Goal: Task Accomplishment & Management: Use online tool/utility

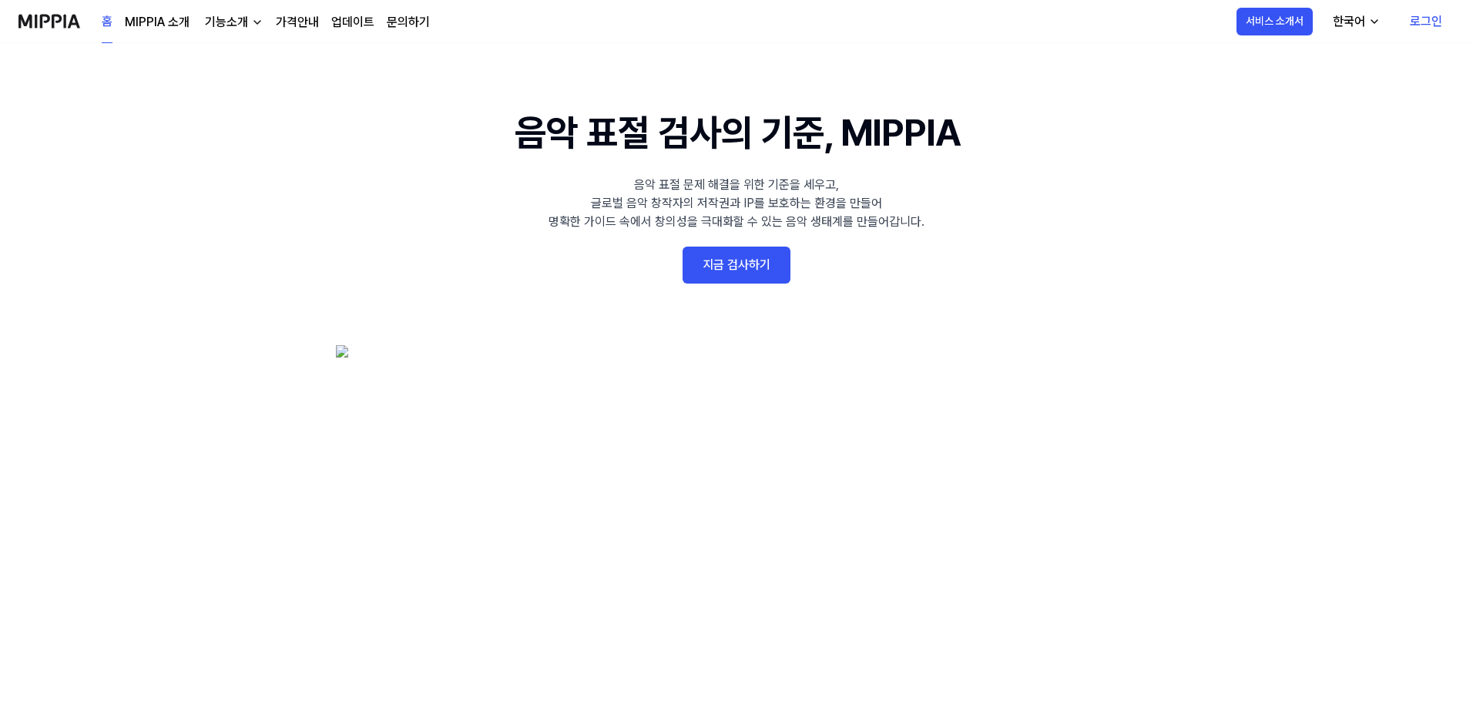
click at [680, 249] on 배너 "음악 표절 검사의 기준, MIPPIA 음악 표절 문제 해결을 위한 기준을 세우고, 글로벌 음악 창작자의 저작권과 IP를 보호하는 환경을 만들어…" at bounding box center [737, 387] width 1110 height 564
click at [744, 260] on link "지금 검사하기" at bounding box center [737, 265] width 108 height 37
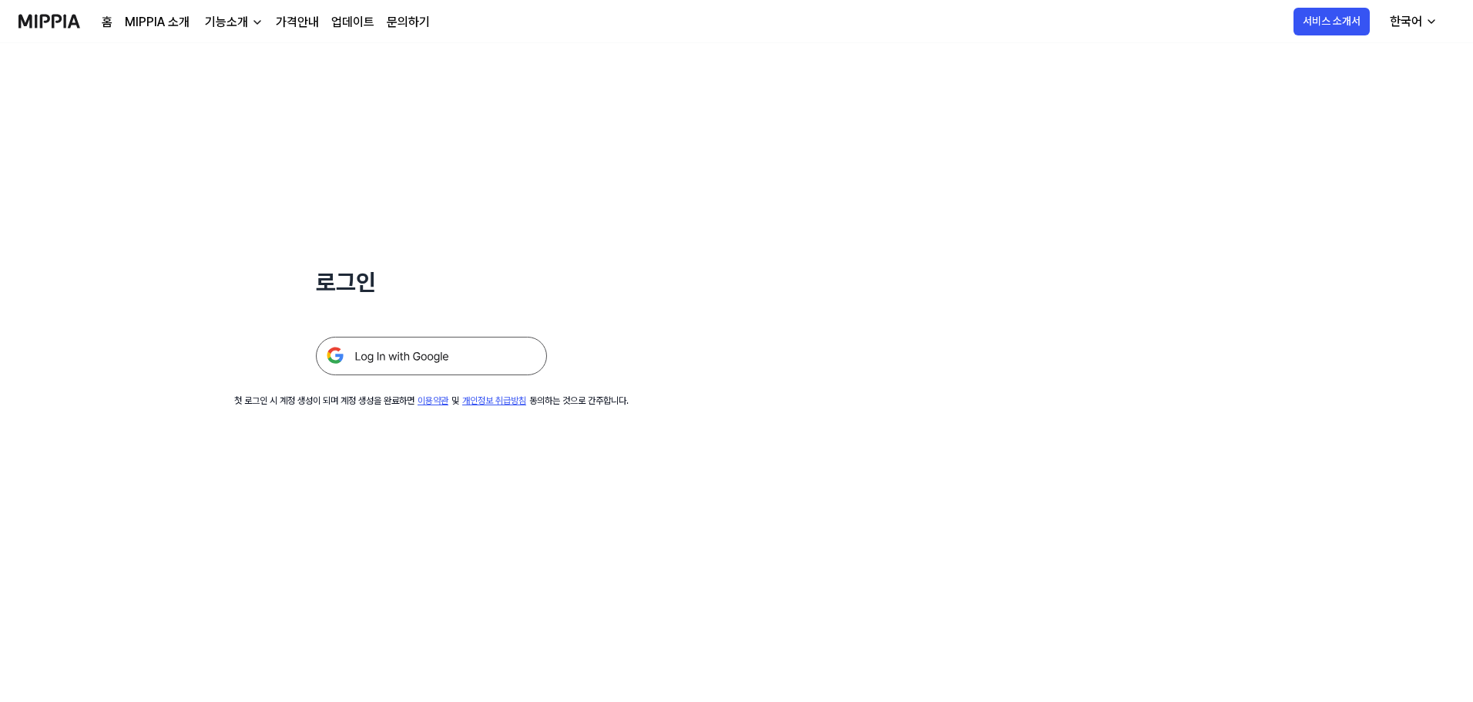
click at [500, 361] on img at bounding box center [431, 356] width 231 height 39
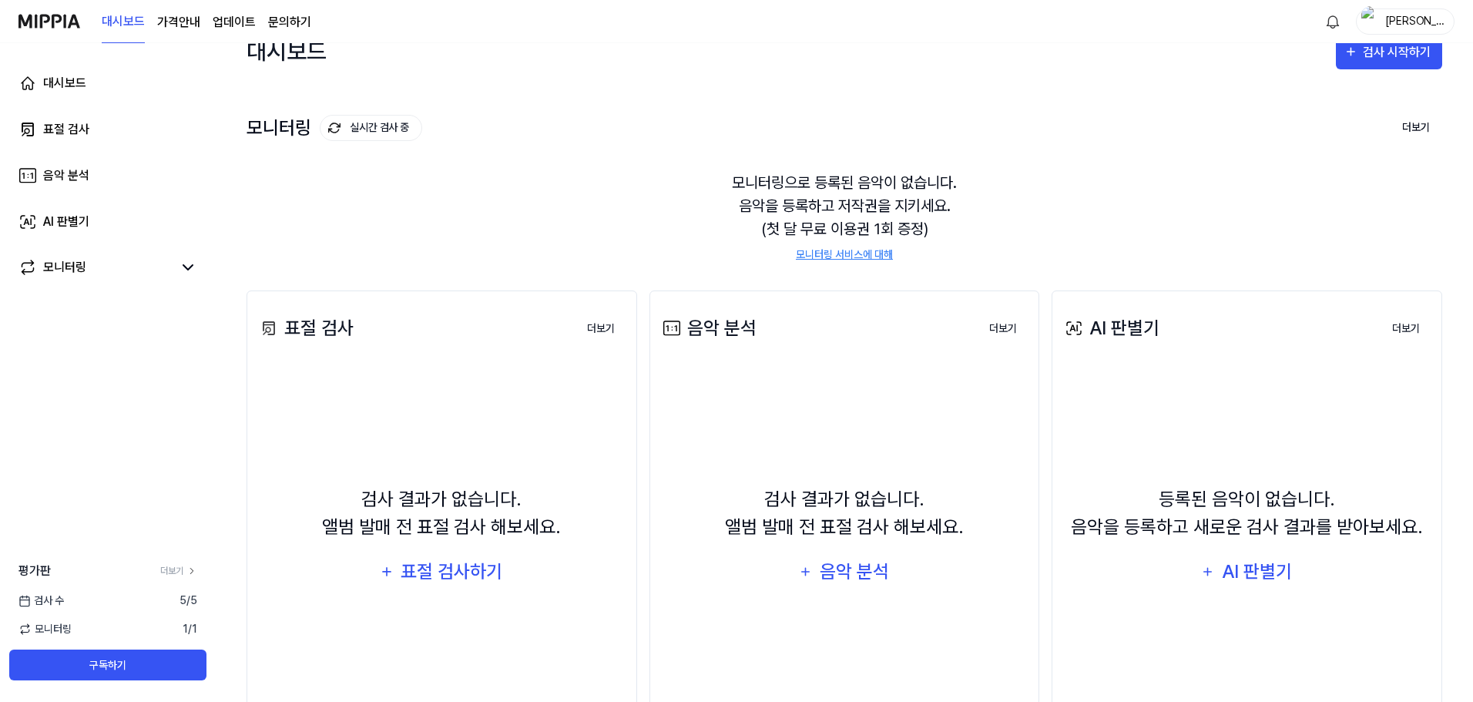
scroll to position [119, 0]
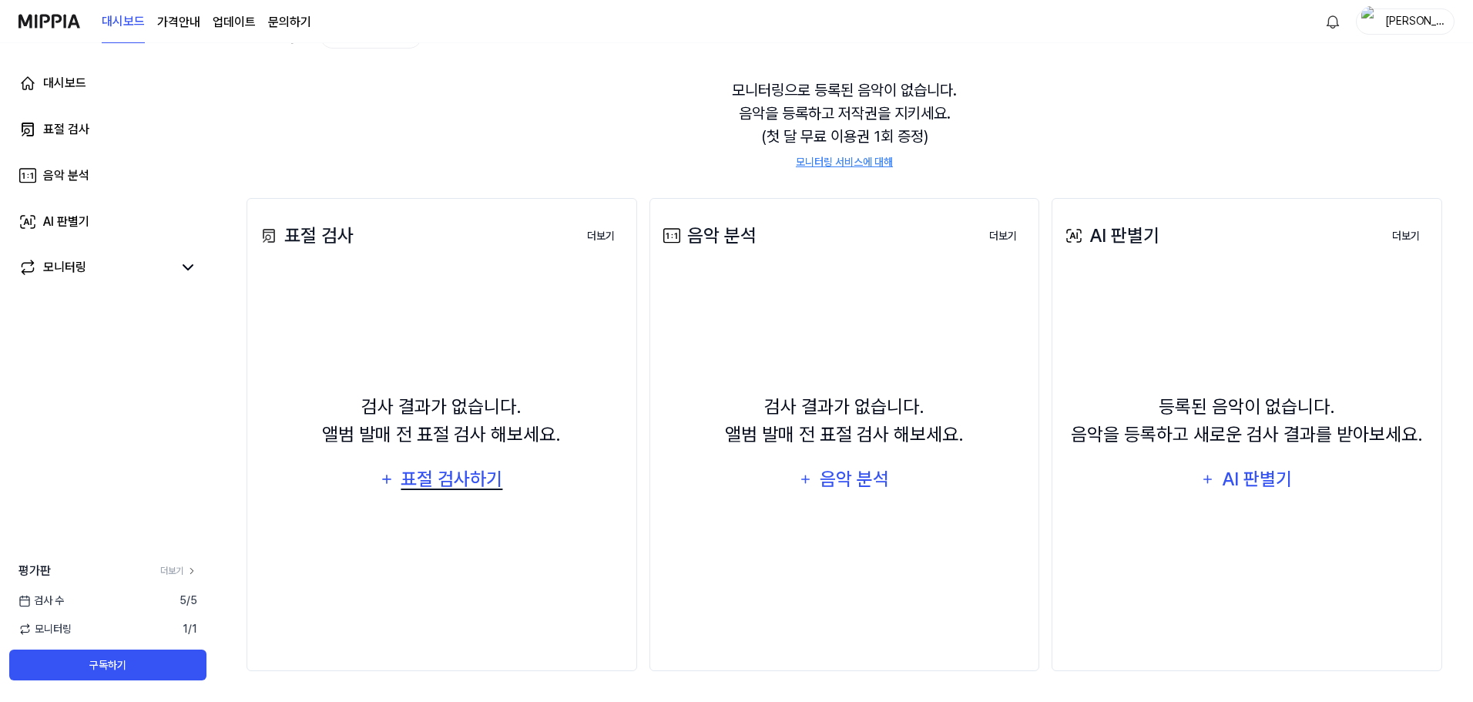
click at [492, 473] on div "표절 검사하기" at bounding box center [452, 479] width 105 height 29
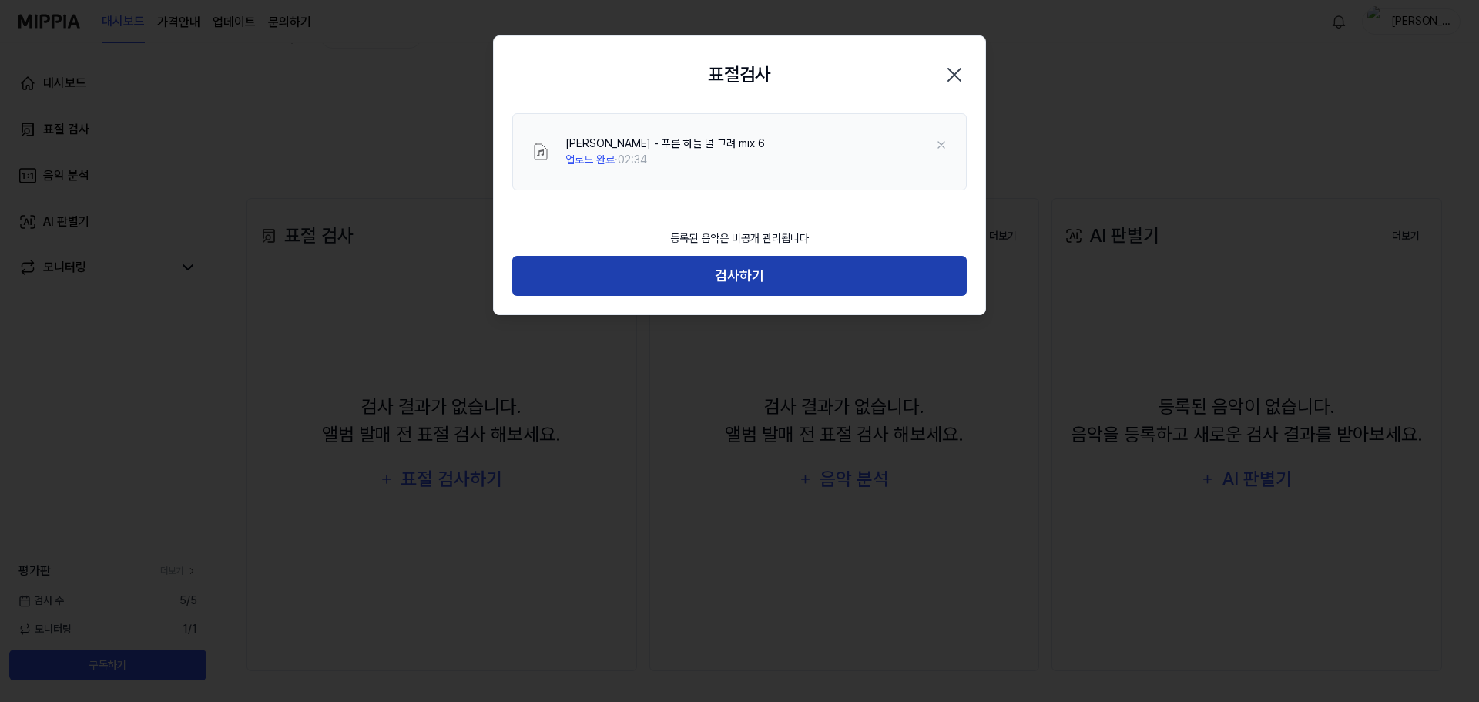
click at [733, 257] on button "검사하기" at bounding box center [739, 276] width 455 height 41
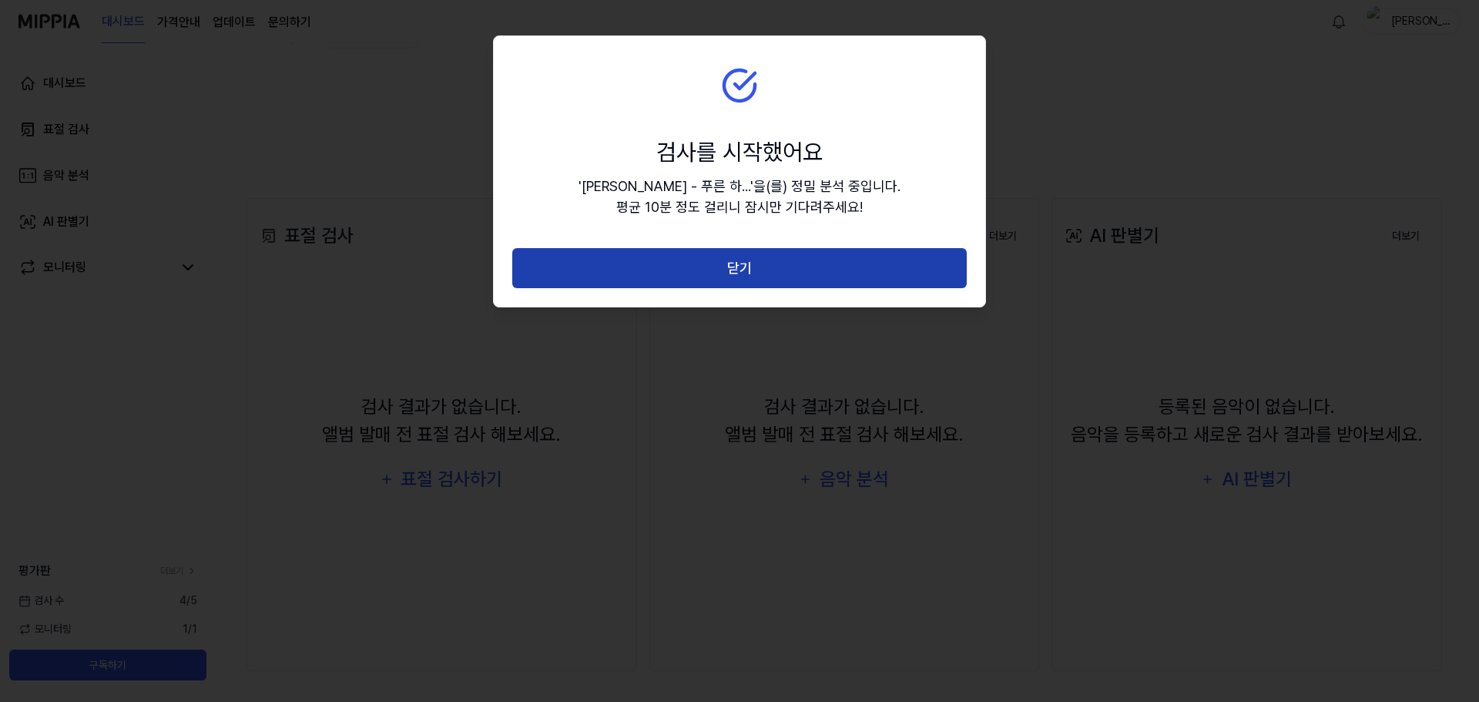
click at [815, 278] on button "닫기" at bounding box center [739, 268] width 455 height 41
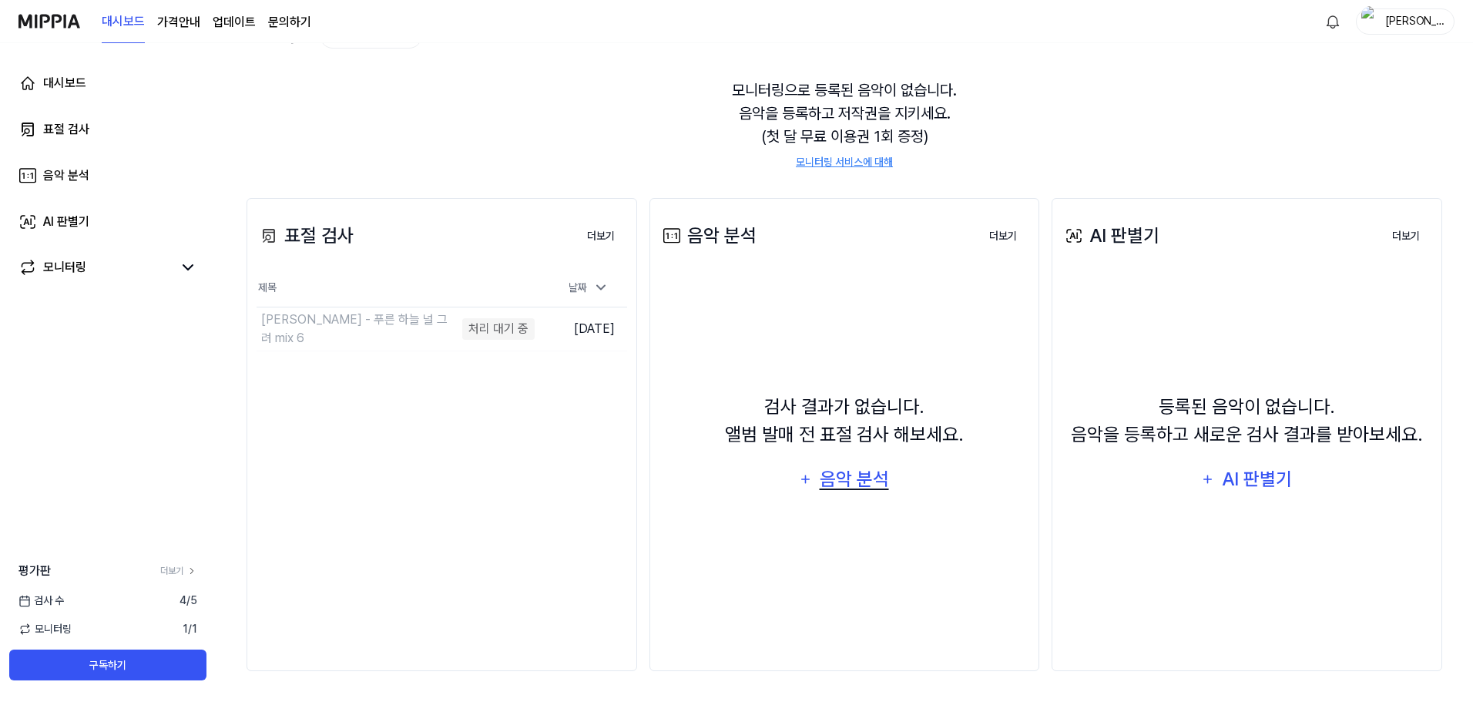
click at [848, 493] on div "음악 분석" at bounding box center [854, 479] width 73 height 29
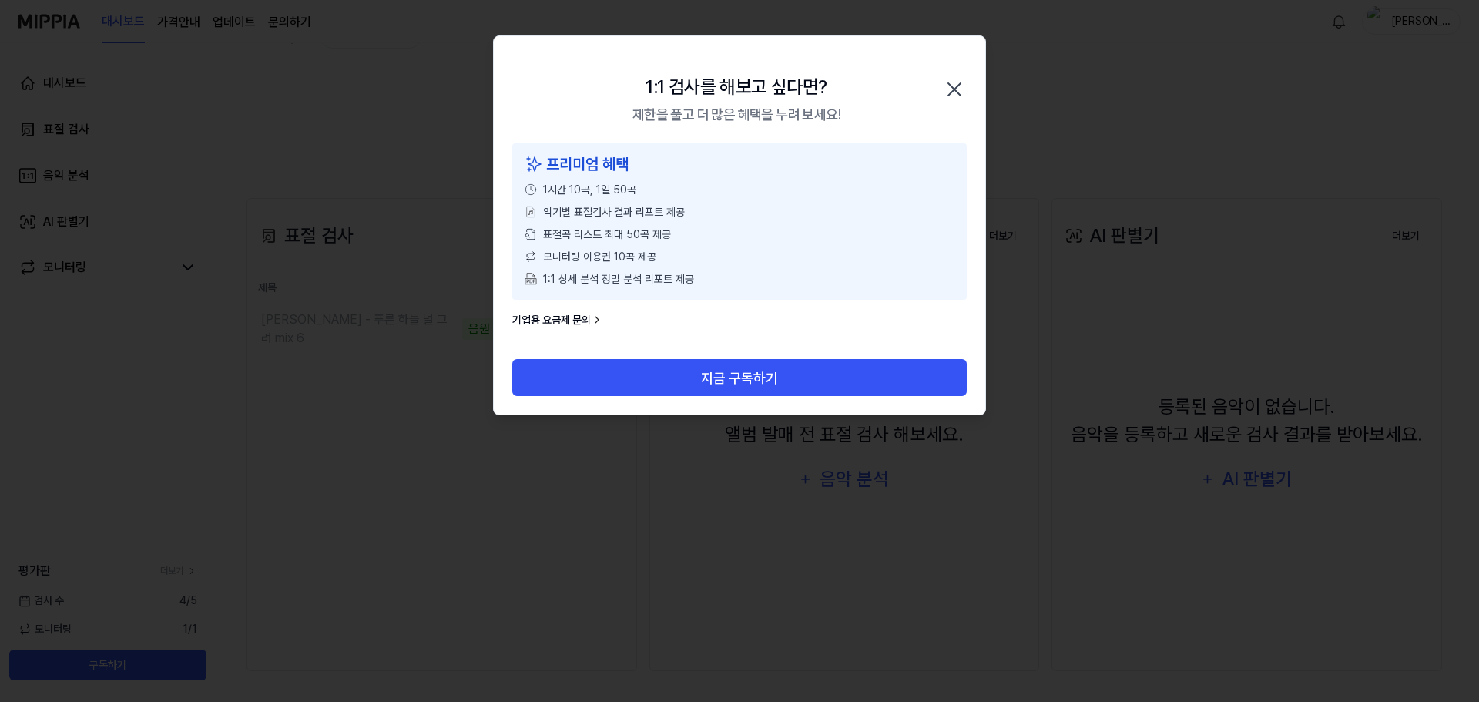
click at [965, 83] on icon "button" at bounding box center [954, 89] width 25 height 25
